Goal: Information Seeking & Learning: Learn about a topic

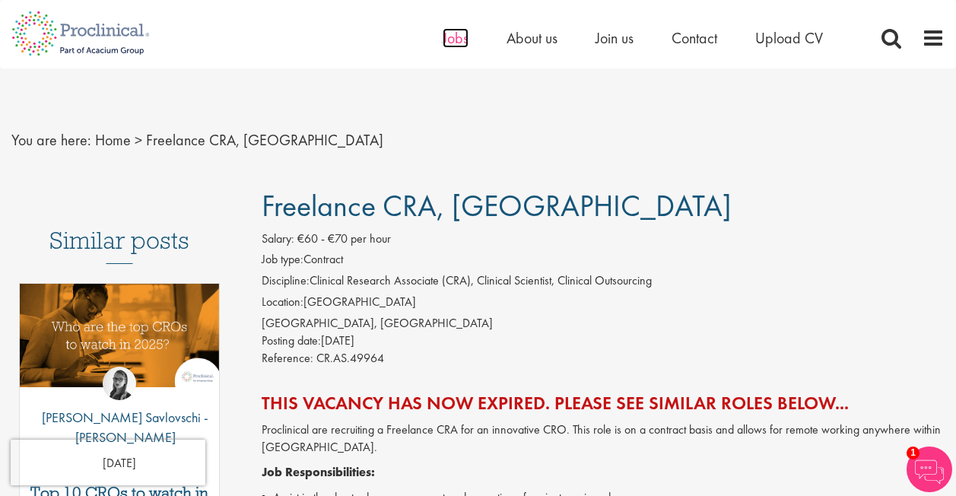
click at [466, 33] on span "Jobs" at bounding box center [456, 38] width 26 height 20
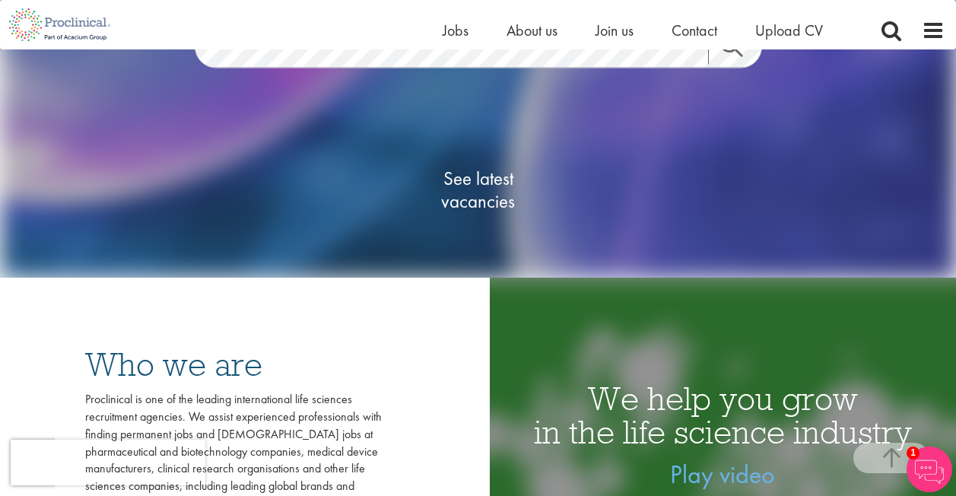
scroll to position [304, 0]
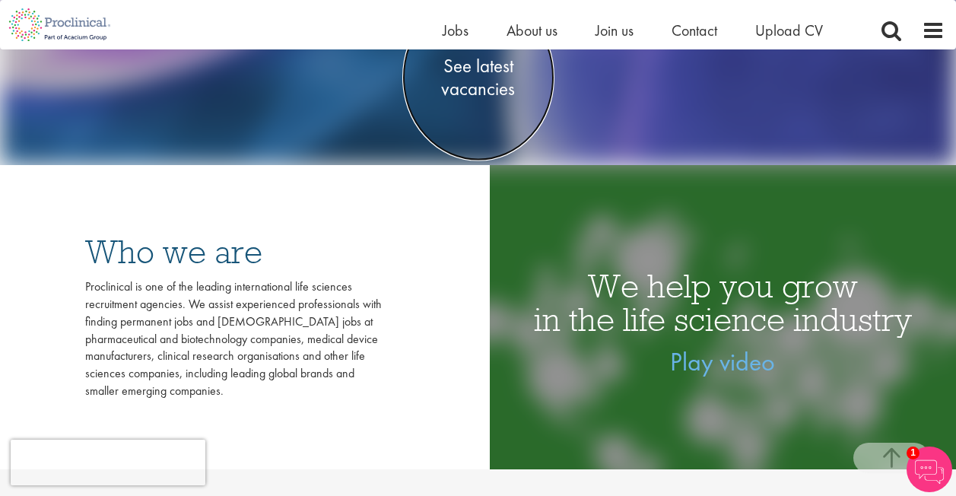
click at [485, 80] on span "See latest vacancies" at bounding box center [478, 77] width 152 height 46
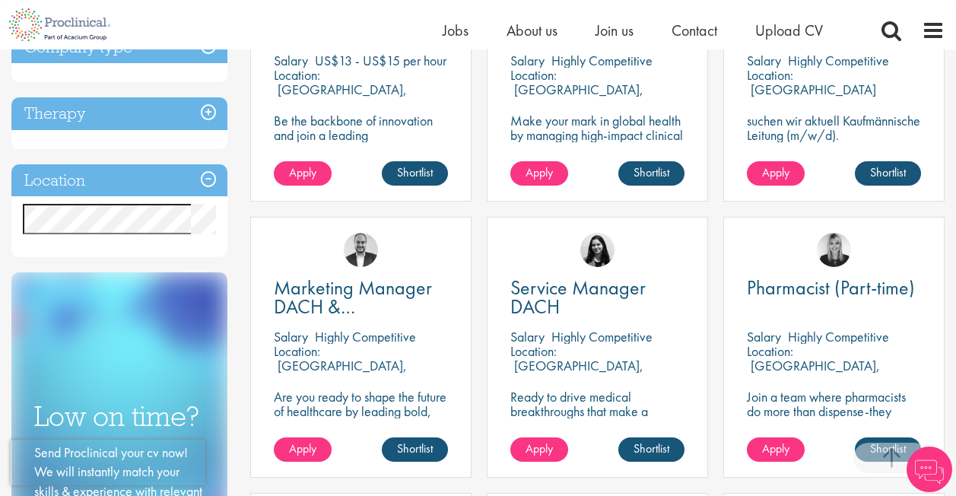
scroll to position [685, 0]
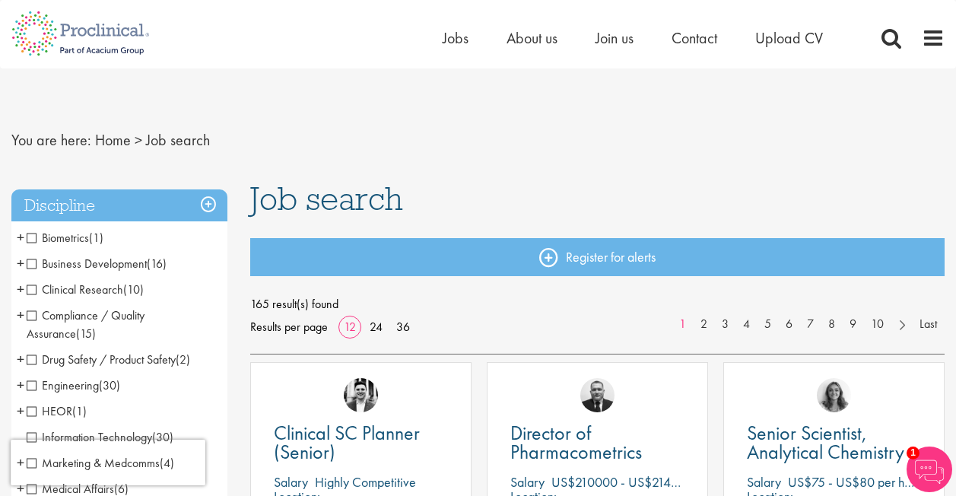
click at [322, 146] on nav "You are here: Home > Job search" at bounding box center [477, 140] width 933 height 37
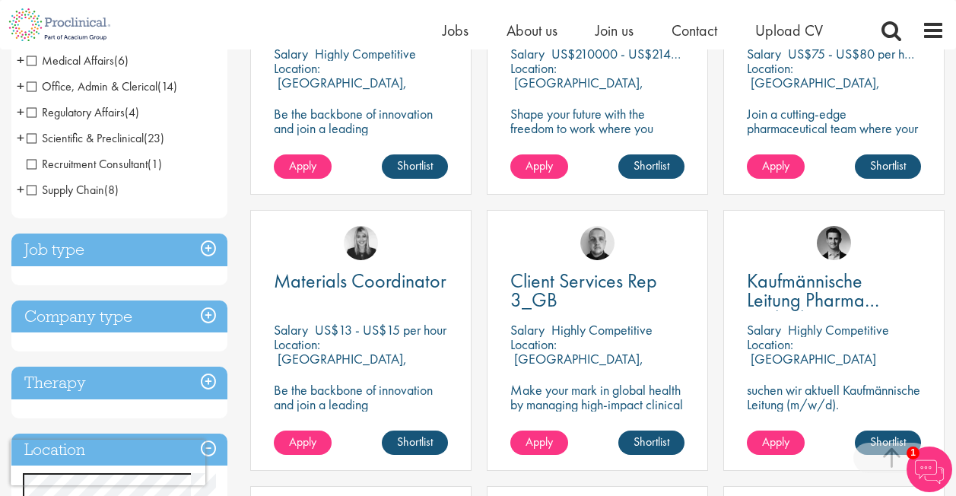
scroll to position [533, 0]
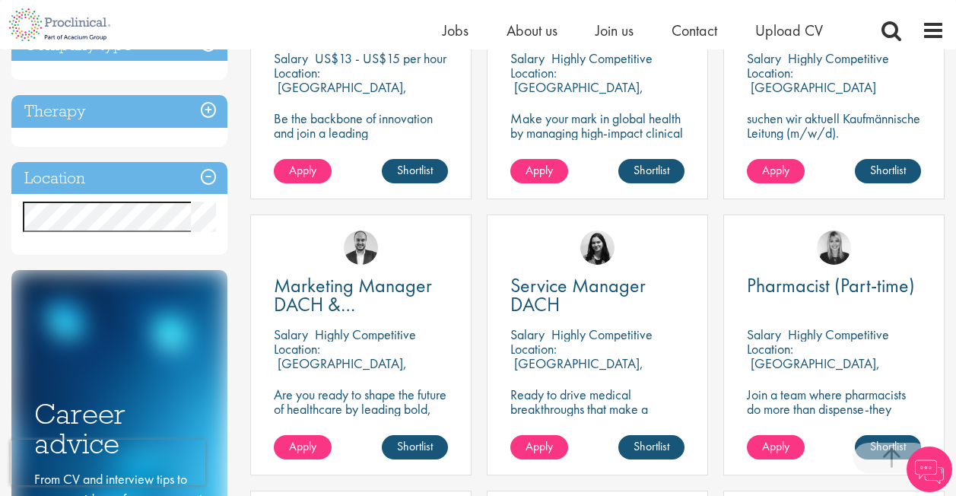
scroll to position [685, 0]
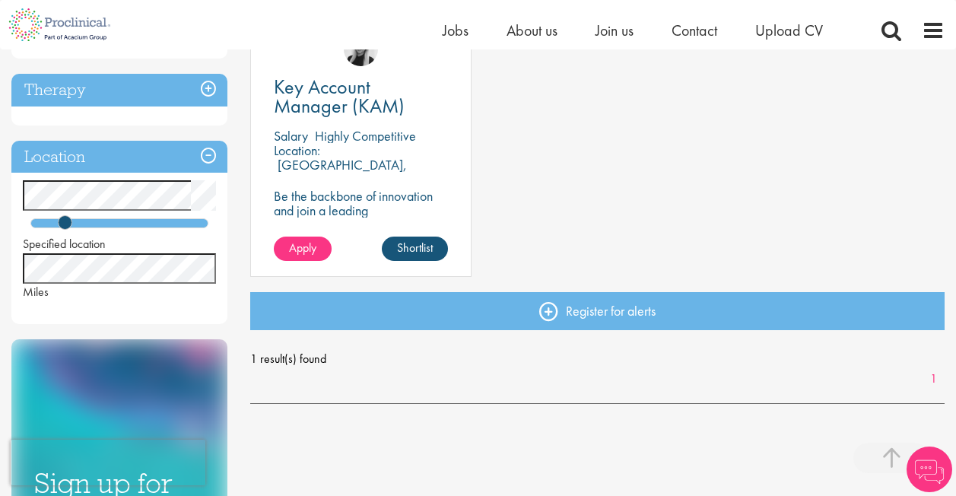
scroll to position [304, 0]
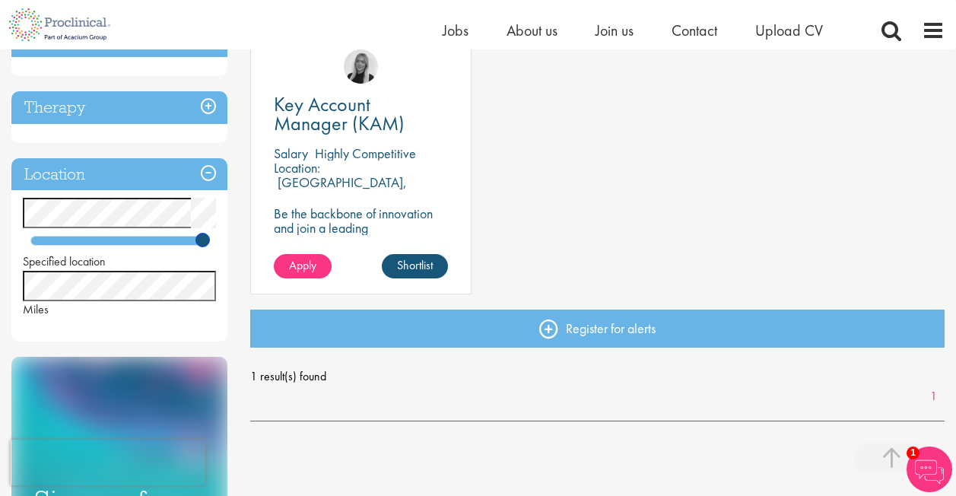
click at [202, 240] on div at bounding box center [119, 241] width 178 height 10
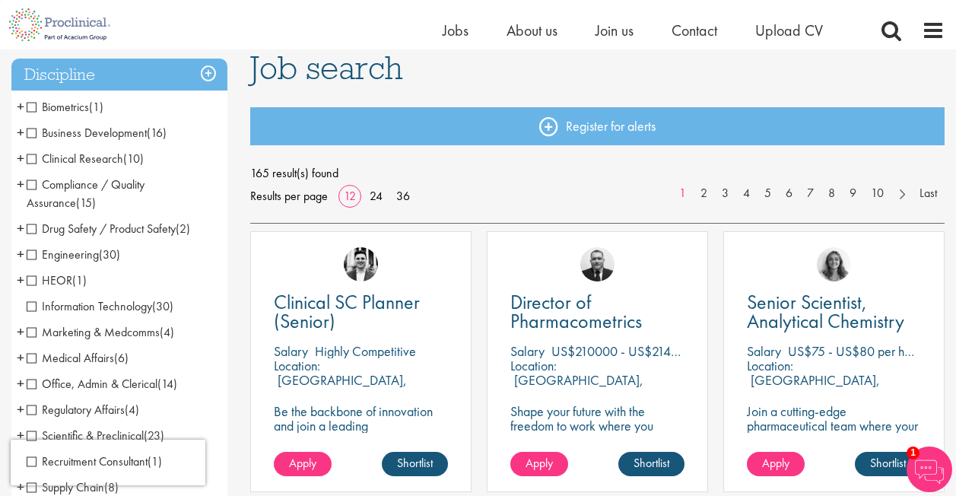
scroll to position [76, 0]
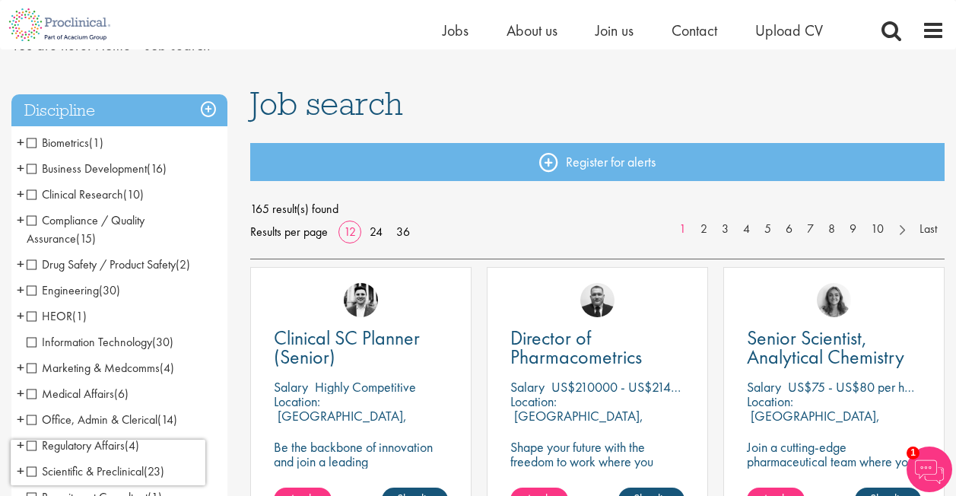
click at [27, 196] on span "Clinical Research" at bounding box center [75, 194] width 97 height 16
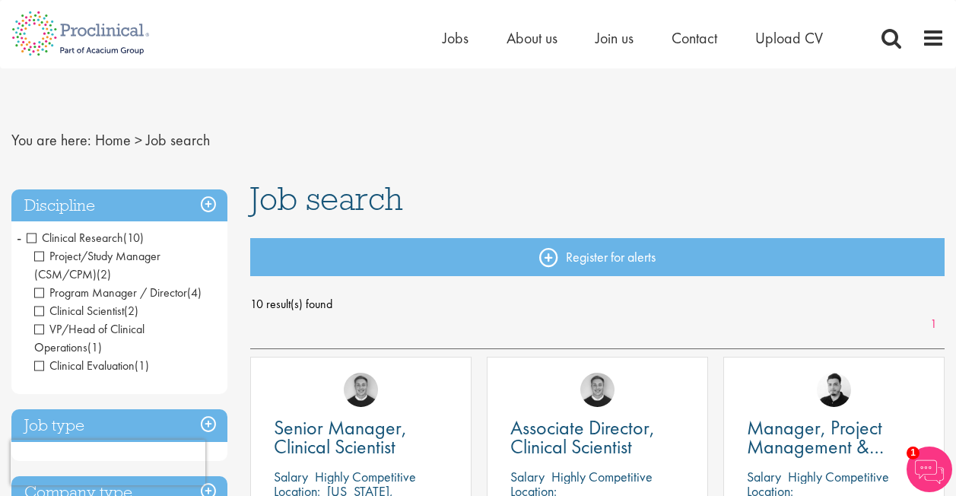
click at [36, 238] on span "Clinical Research" at bounding box center [75, 238] width 97 height 16
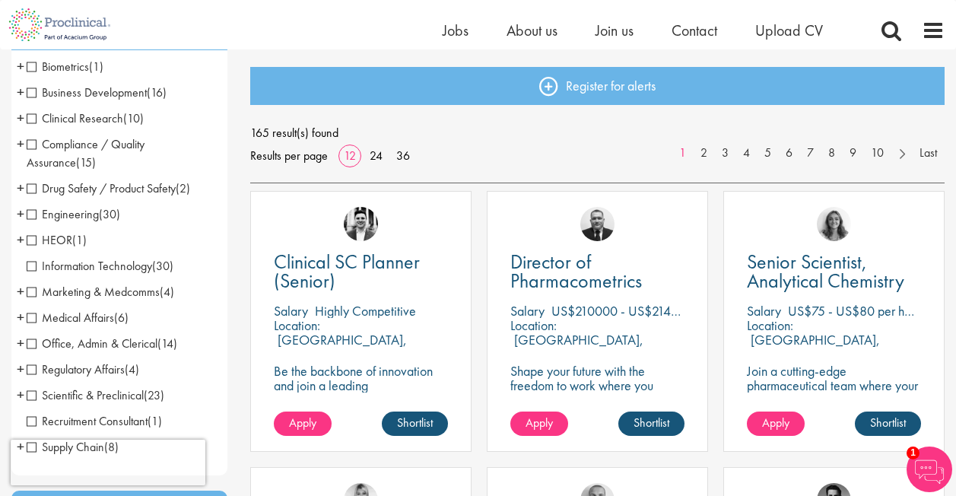
scroll to position [76, 0]
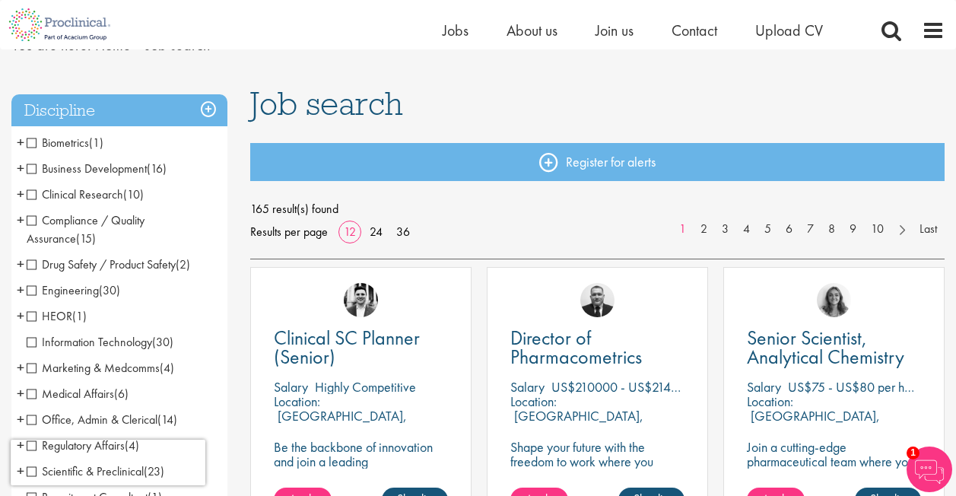
click at [21, 171] on span "+" at bounding box center [21, 168] width 8 height 23
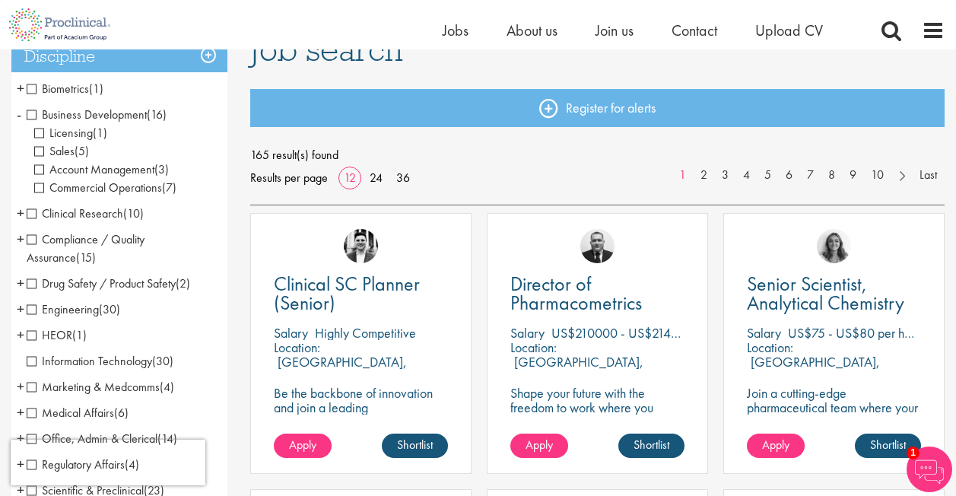
scroll to position [152, 0]
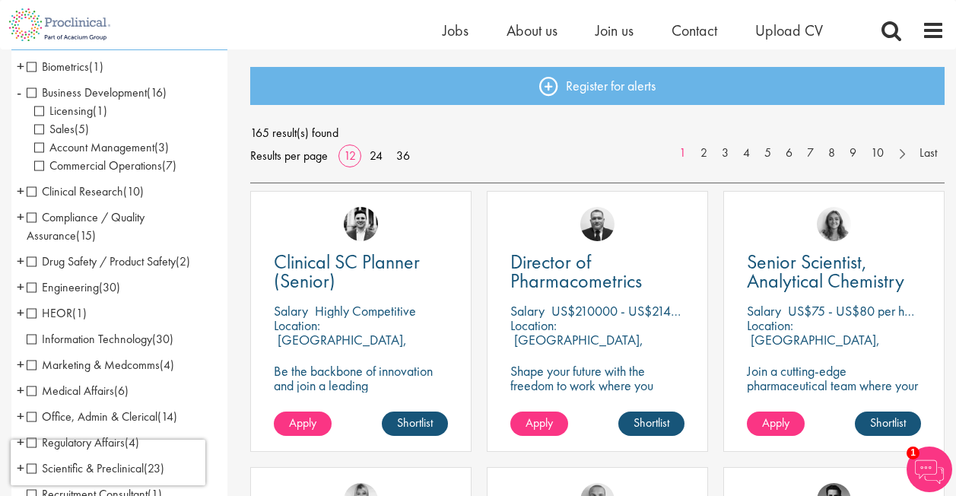
click at [19, 216] on span "+" at bounding box center [21, 216] width 8 height 23
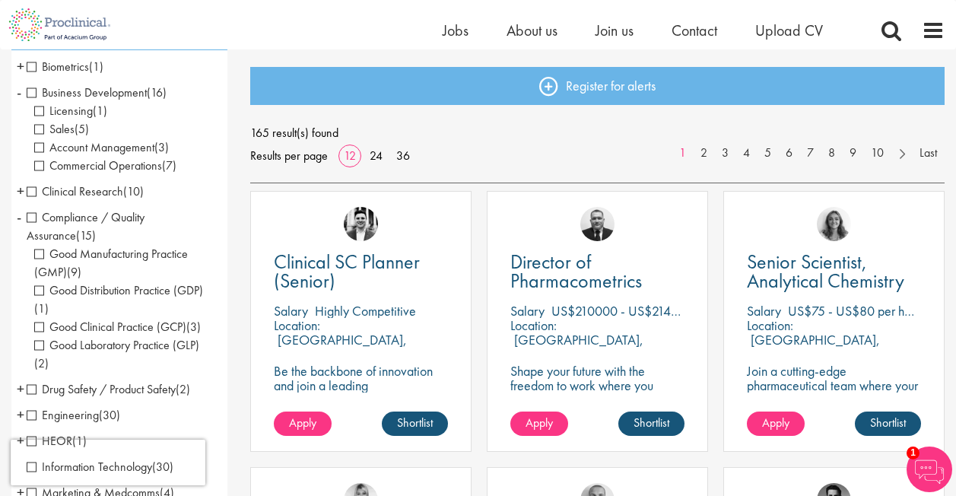
scroll to position [228, 0]
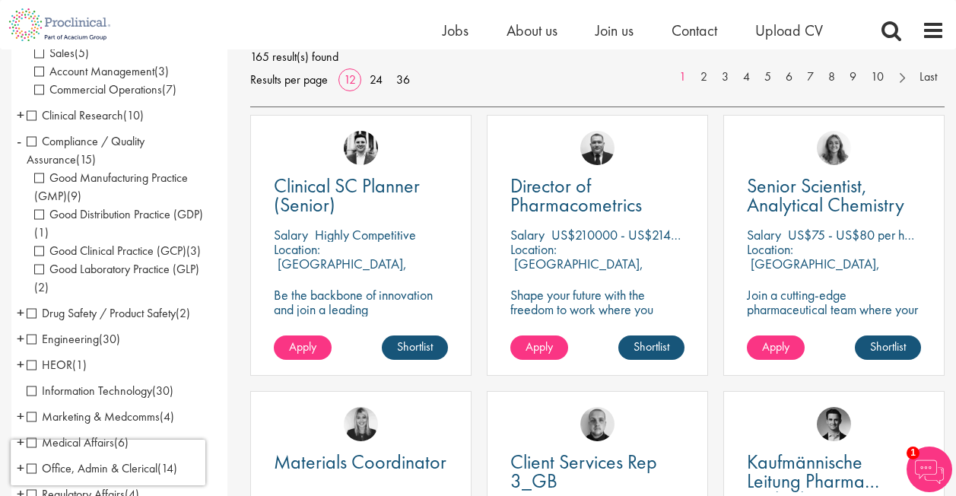
click at [40, 249] on span "Good Clinical Practice (GCP)" at bounding box center [110, 251] width 152 height 16
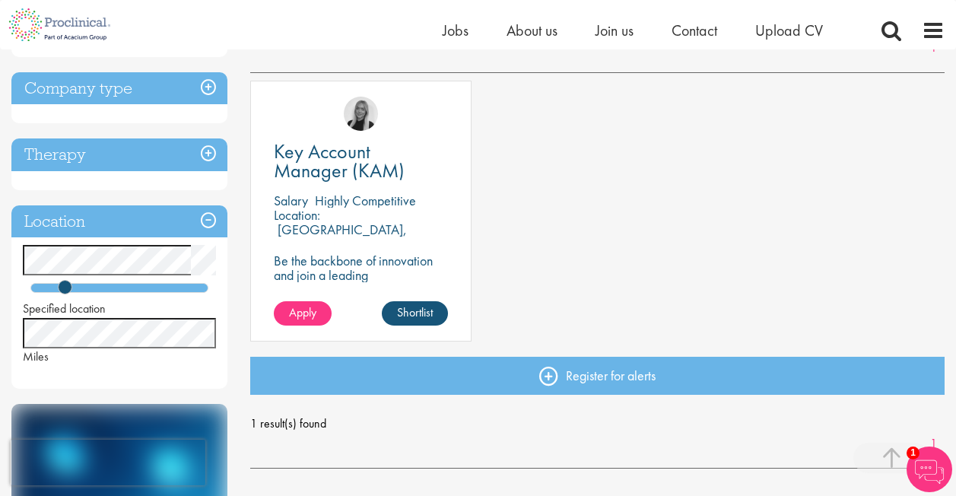
scroll to position [304, 0]
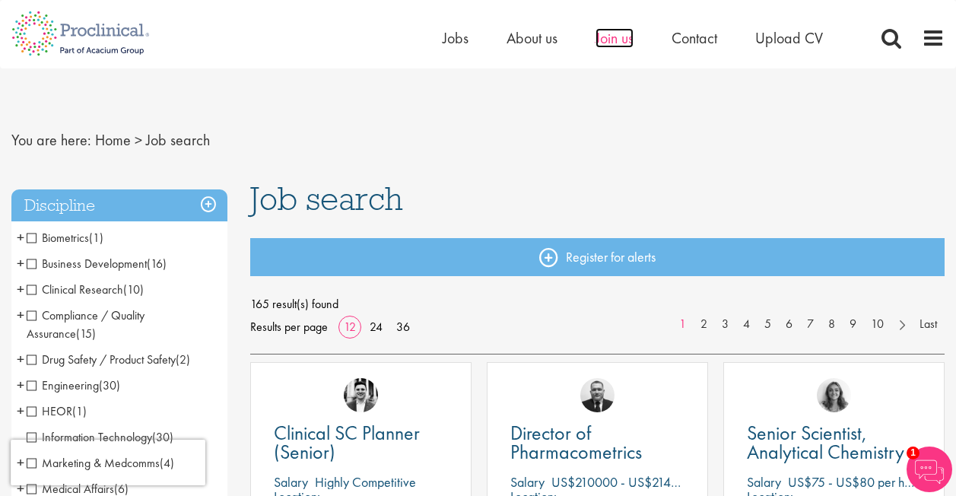
click at [615, 37] on span "Join us" at bounding box center [615, 38] width 38 height 20
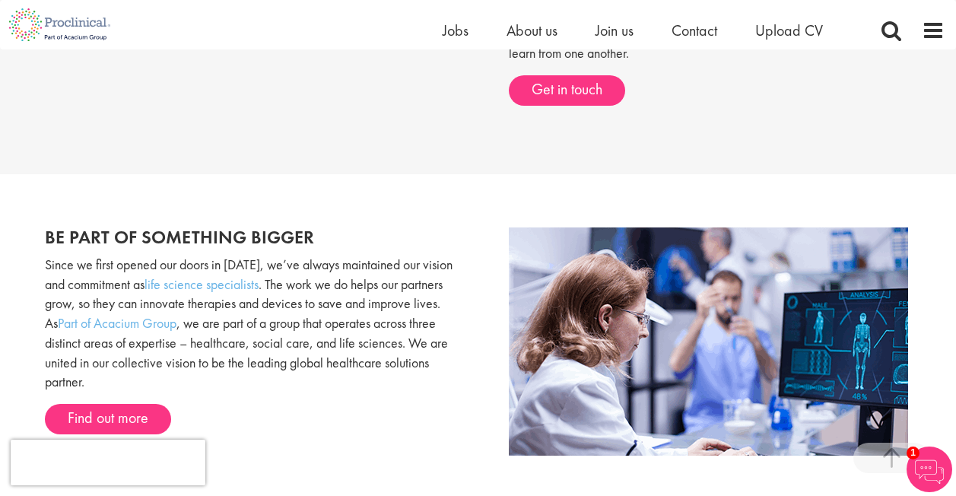
scroll to position [652, 0]
